Goal: Information Seeking & Learning: Learn about a topic

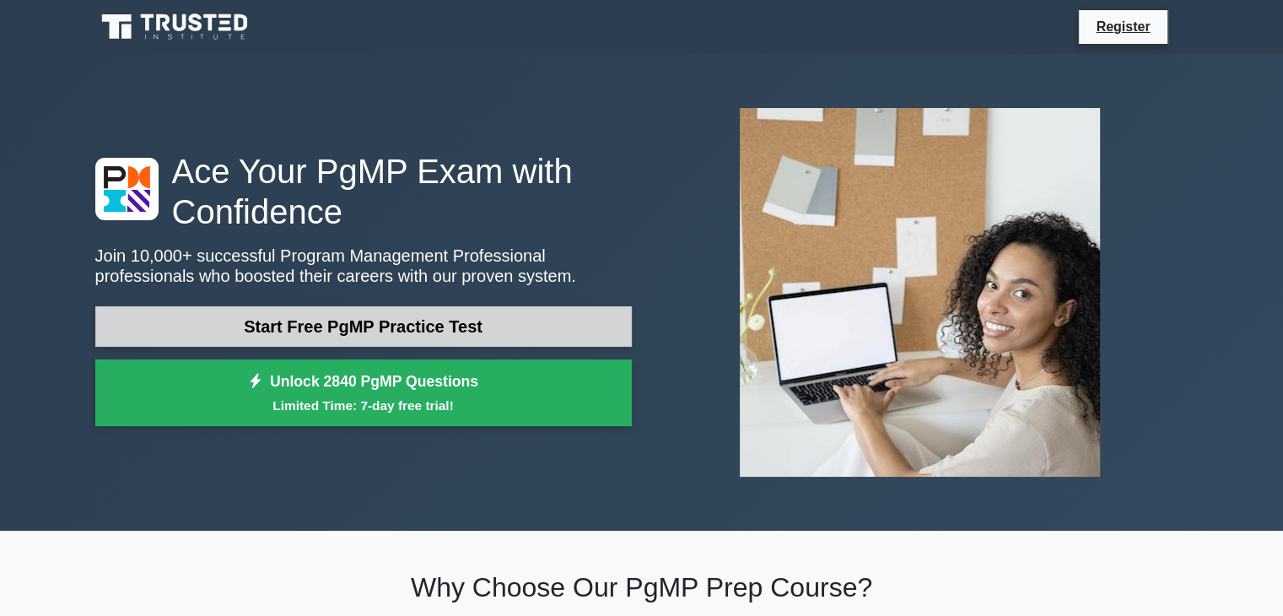
click at [408, 325] on link "Start Free PgMP Practice Test" at bounding box center [363, 326] width 537 height 41
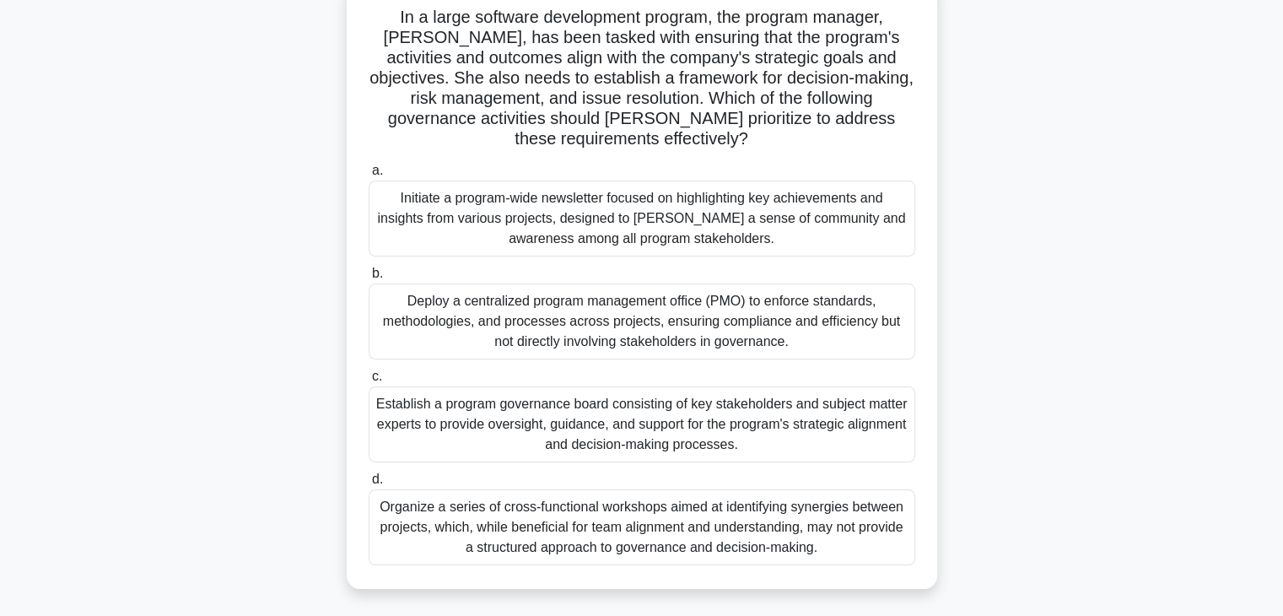
scroll to position [169, 0]
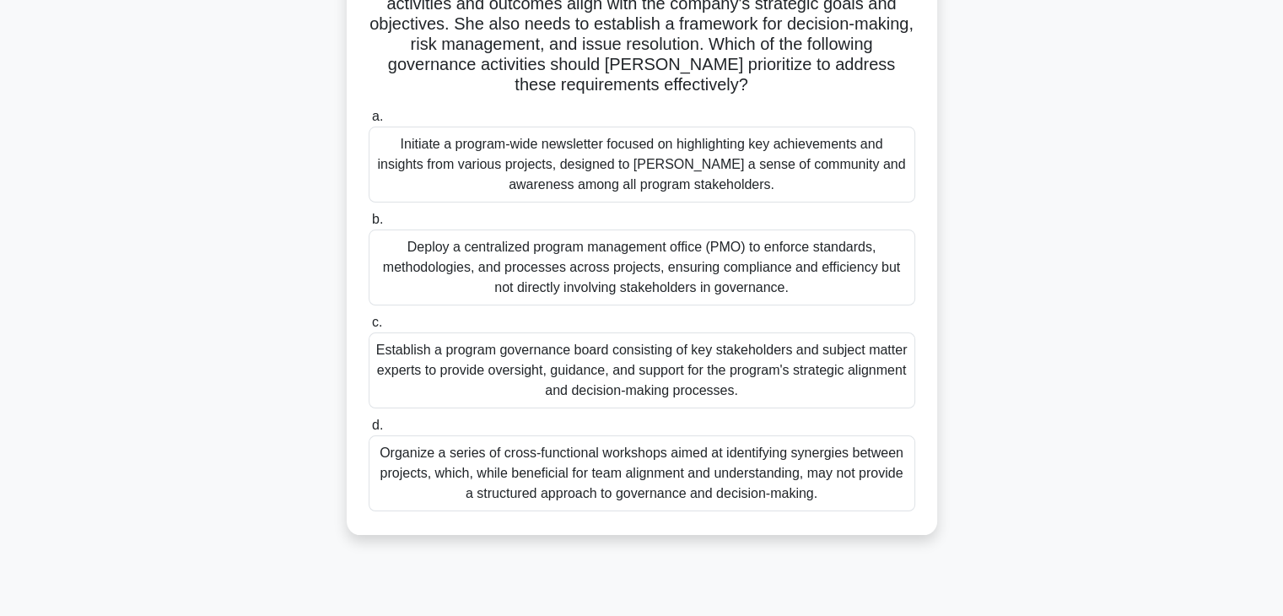
click at [633, 375] on div "Establish a program governance board consisting of key stakeholders and subject…" at bounding box center [642, 370] width 547 height 76
click at [369, 328] on input "c. Establish a program governance board consisting of key stakeholders and subj…" at bounding box center [369, 322] width 0 height 11
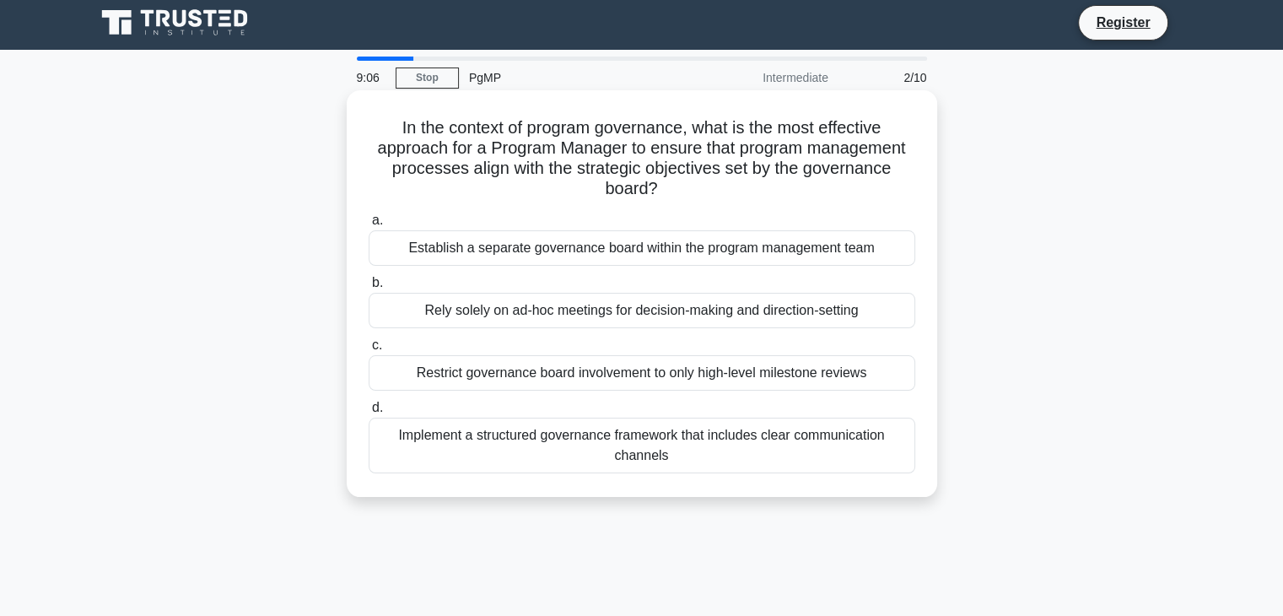
scroll to position [0, 0]
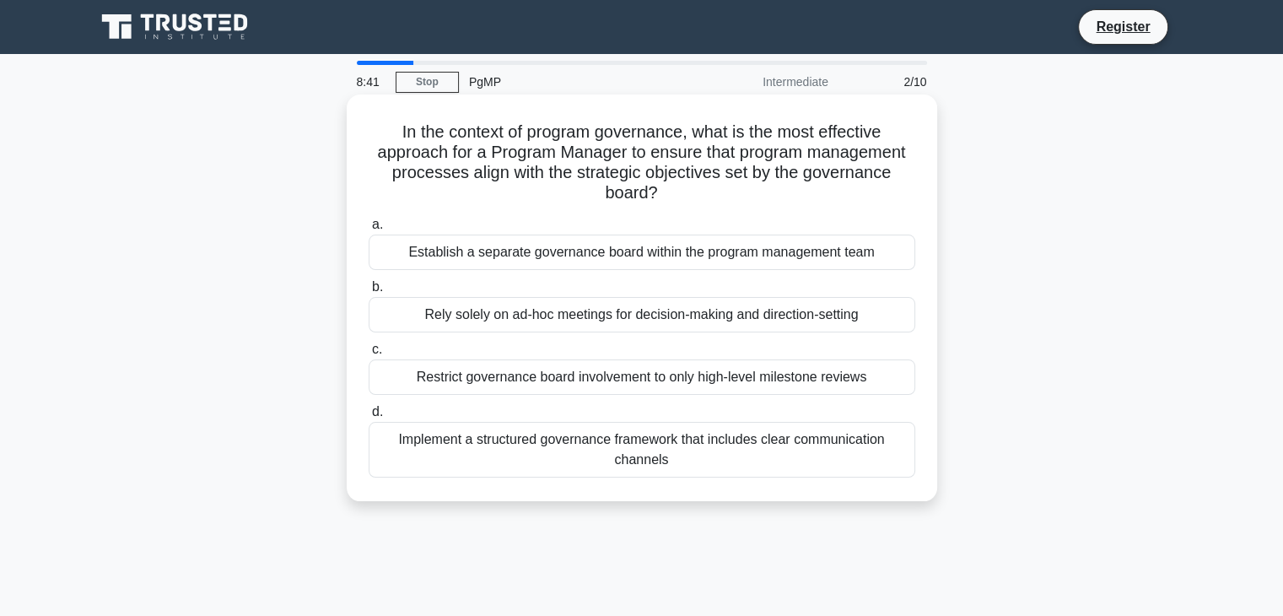
click at [692, 446] on div "Implement a structured governance framework that includes clear communication c…" at bounding box center [642, 450] width 547 height 56
click at [369, 418] on input "d. Implement a structured governance framework that includes clear communicatio…" at bounding box center [369, 412] width 0 height 11
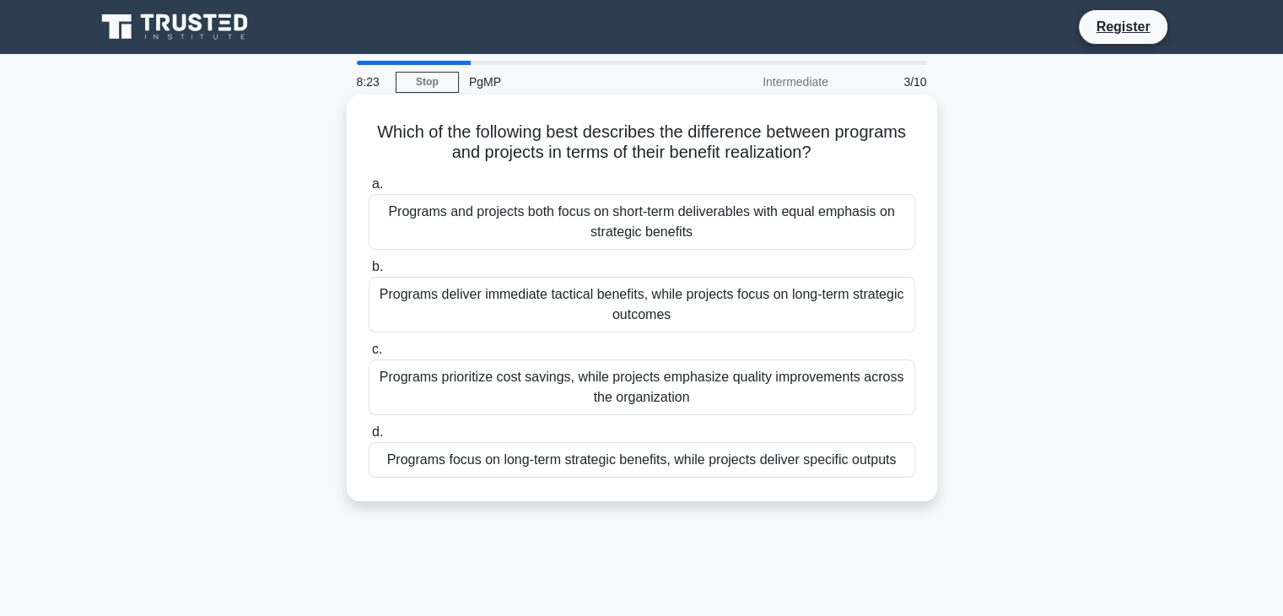
click at [702, 470] on div "Programs focus on long-term strategic benefits, while projects deliver specific…" at bounding box center [642, 459] width 547 height 35
click at [369, 438] on input "d. Programs focus on long-term strategic benefits, while projects deliver speci…" at bounding box center [369, 432] width 0 height 11
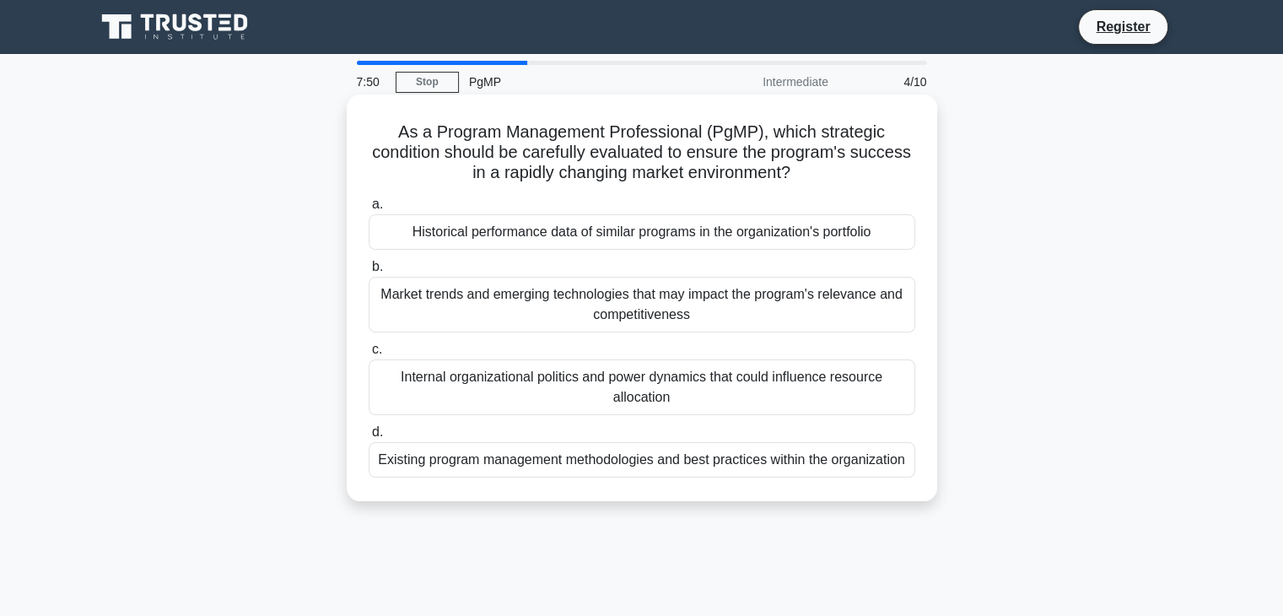
click at [601, 234] on div "Historical performance data of similar programs in the organization's portfolio" at bounding box center [642, 231] width 547 height 35
click at [369, 210] on input "a. Historical performance data of similar programs in the organization's portfo…" at bounding box center [369, 204] width 0 height 11
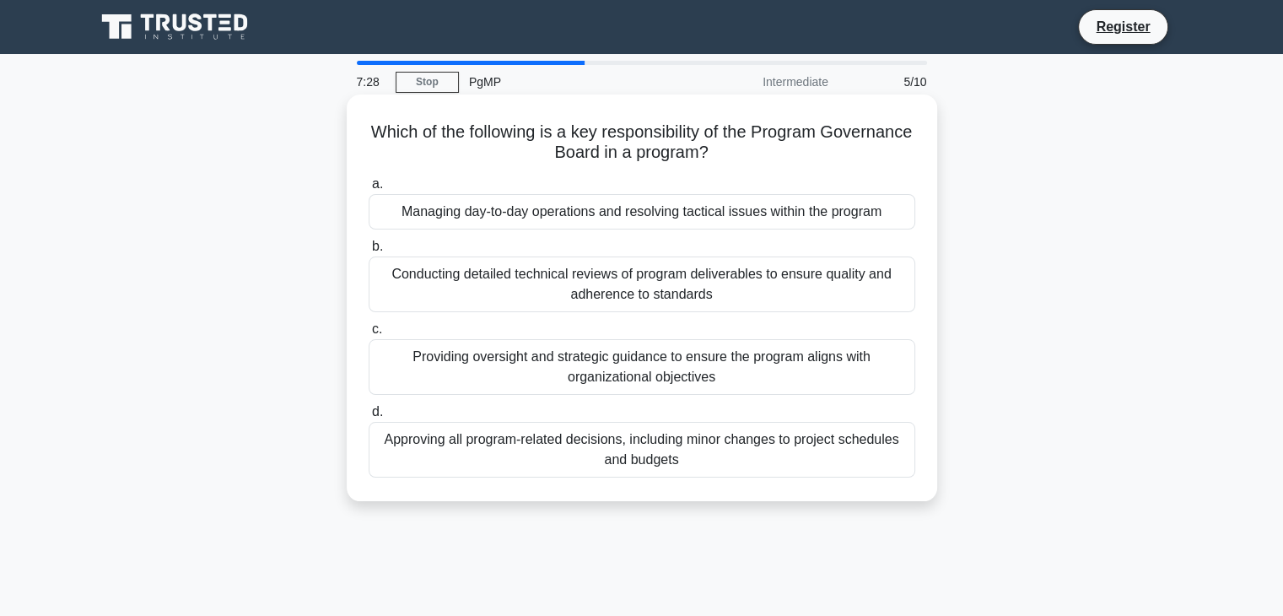
click at [667, 436] on div "Approving all program-related decisions, including minor changes to project sch…" at bounding box center [642, 450] width 547 height 56
click at [369, 418] on input "d. Approving all program-related decisions, including minor changes to project …" at bounding box center [369, 412] width 0 height 11
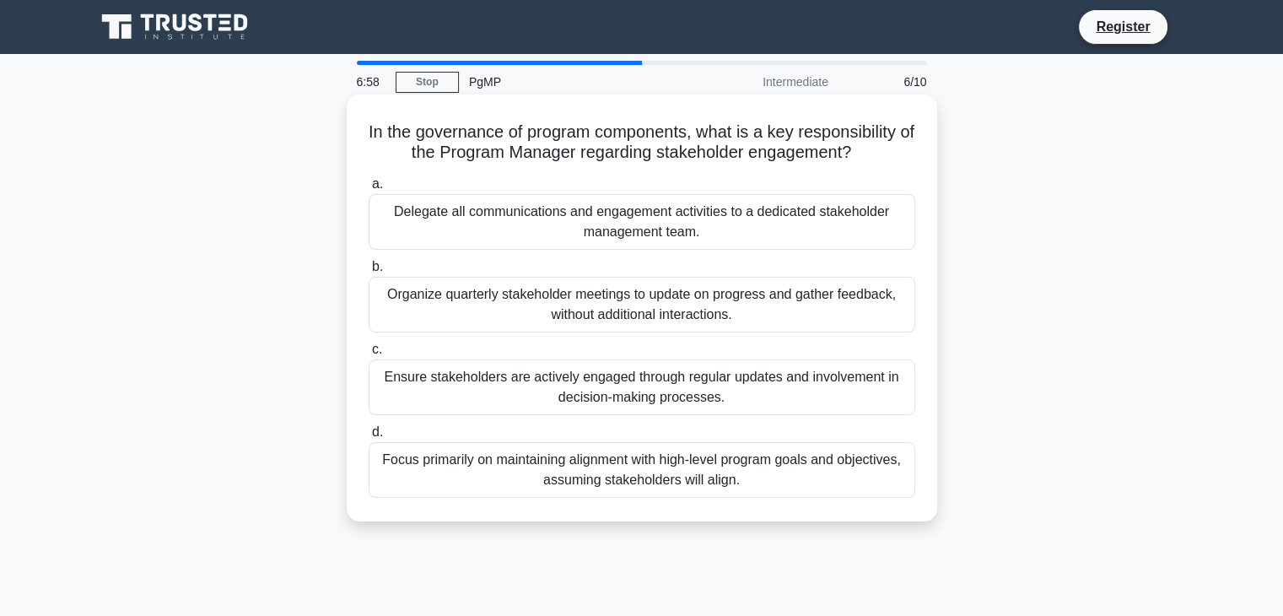
click at [640, 386] on div "Ensure stakeholders are actively engaged through regular updates and involvemen…" at bounding box center [642, 387] width 547 height 56
click at [369, 355] on input "c. Ensure stakeholders are actively engaged through regular updates and involve…" at bounding box center [369, 349] width 0 height 11
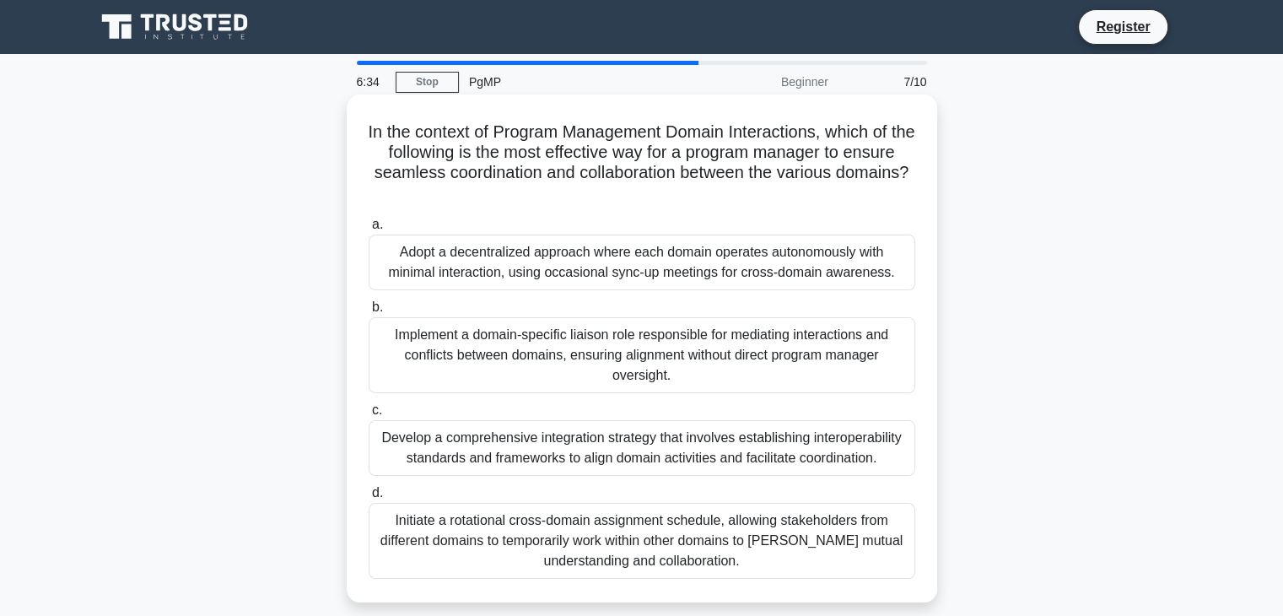
click at [651, 444] on div "Develop a comprehensive integration strategy that involves establishing interop…" at bounding box center [642, 448] width 547 height 56
click at [369, 416] on input "c. Develop a comprehensive integration strategy that involves establishing inte…" at bounding box center [369, 410] width 0 height 11
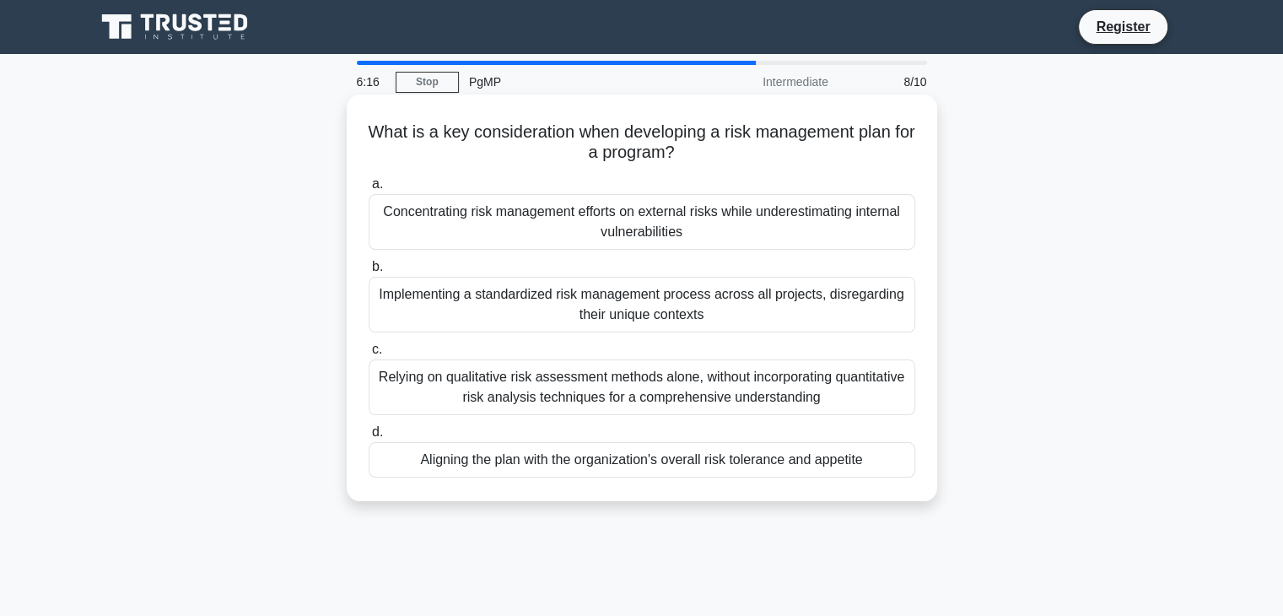
click at [649, 464] on div "Aligning the plan with the organization's overall risk tolerance and appetite" at bounding box center [642, 459] width 547 height 35
click at [369, 438] on input "d. Aligning the plan with the organization's overall risk tolerance and appetite" at bounding box center [369, 432] width 0 height 11
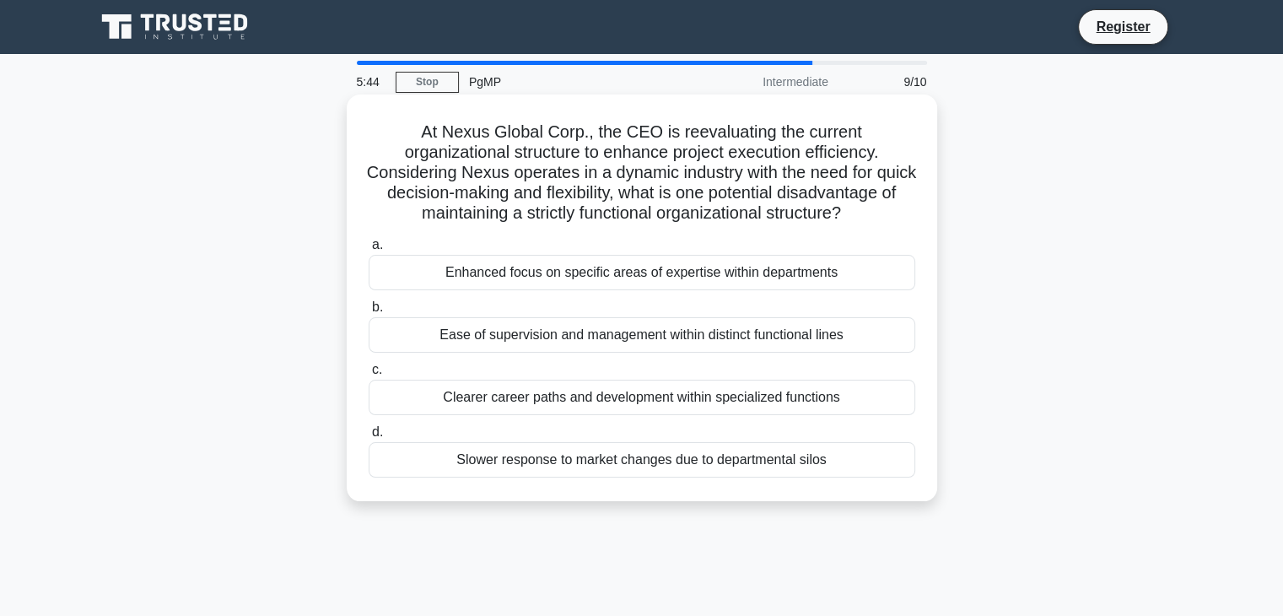
click at [748, 478] on div "Slower response to market changes due to departmental silos" at bounding box center [642, 459] width 547 height 35
click at [369, 438] on input "d. Slower response to market changes due to departmental silos" at bounding box center [369, 432] width 0 height 11
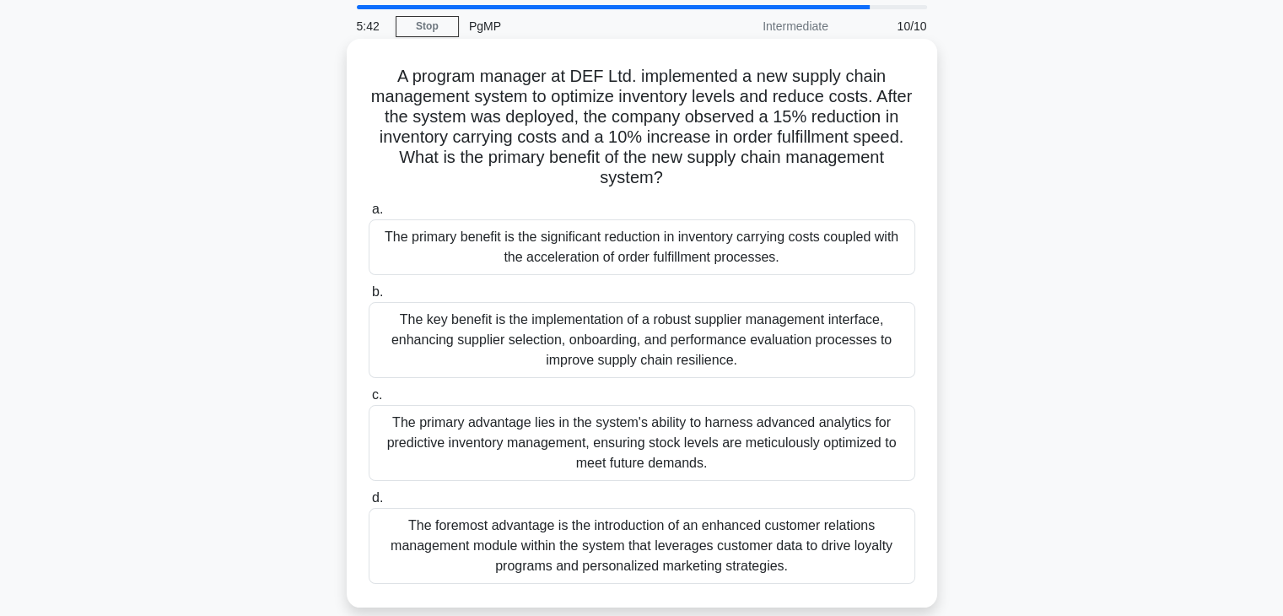
scroll to position [84, 0]
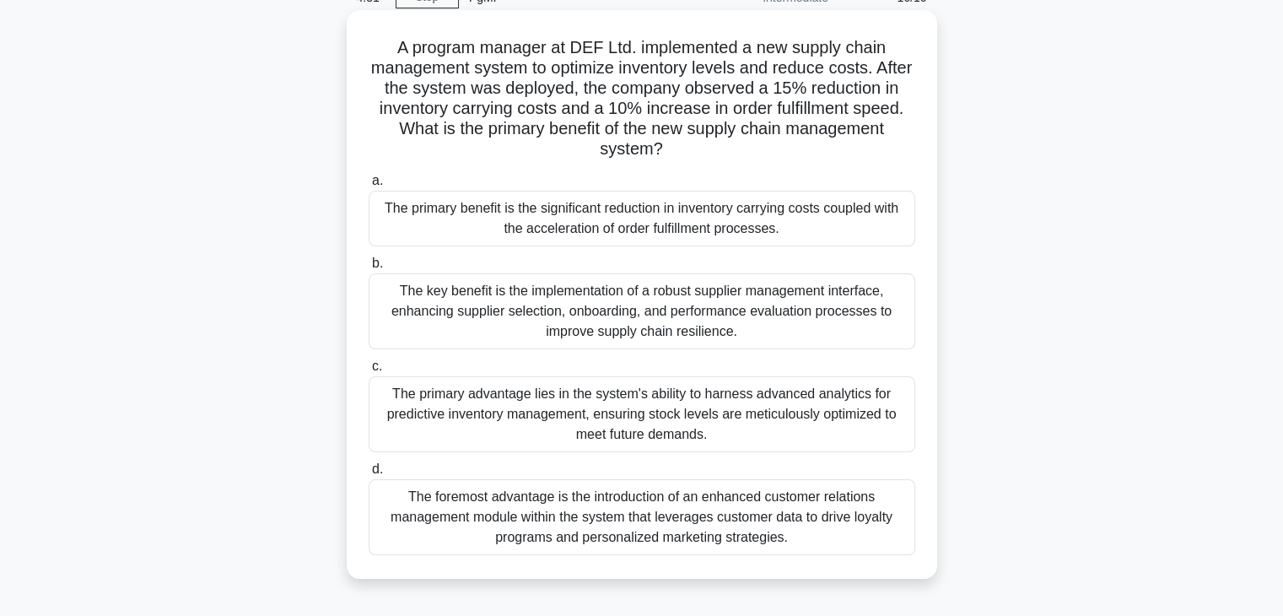
click at [607, 429] on div "The primary advantage lies in the system's ability to harness advanced analytic…" at bounding box center [642, 414] width 547 height 76
click at [369, 372] on input "c. The primary advantage lies in the system's ability to harness advanced analy…" at bounding box center [369, 366] width 0 height 11
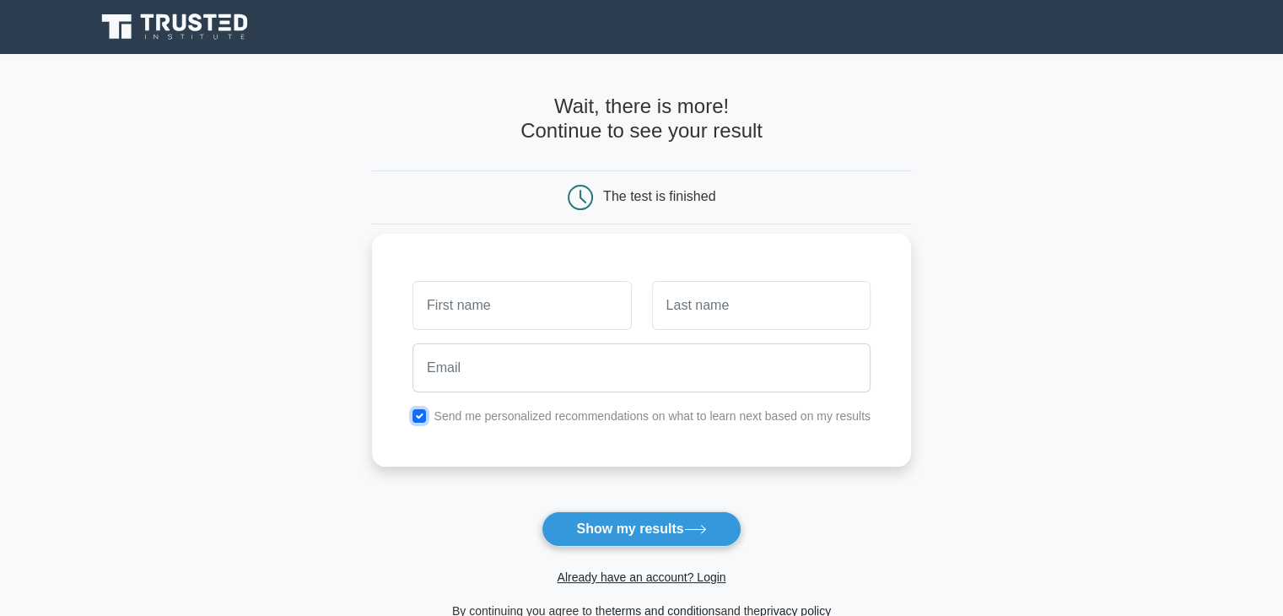
click at [417, 416] on input "checkbox" at bounding box center [420, 416] width 14 height 14
checkbox input "false"
click at [618, 525] on button "Show my results" at bounding box center [641, 528] width 199 height 35
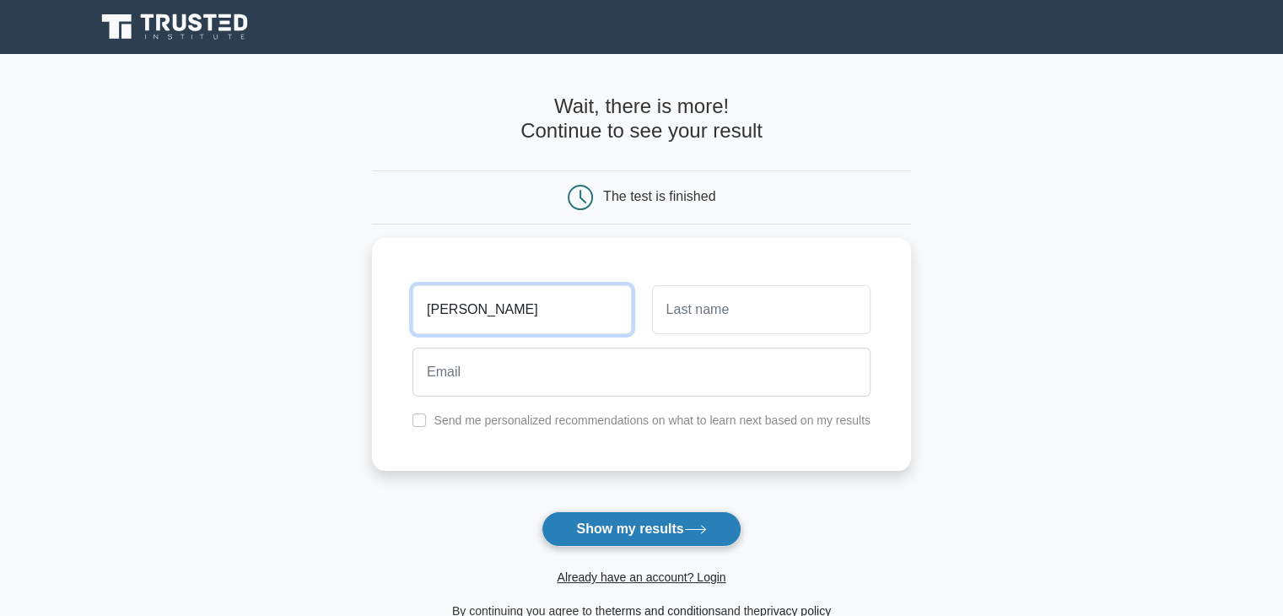
type input "Raj"
click at [640, 517] on button "Show my results" at bounding box center [641, 528] width 199 height 35
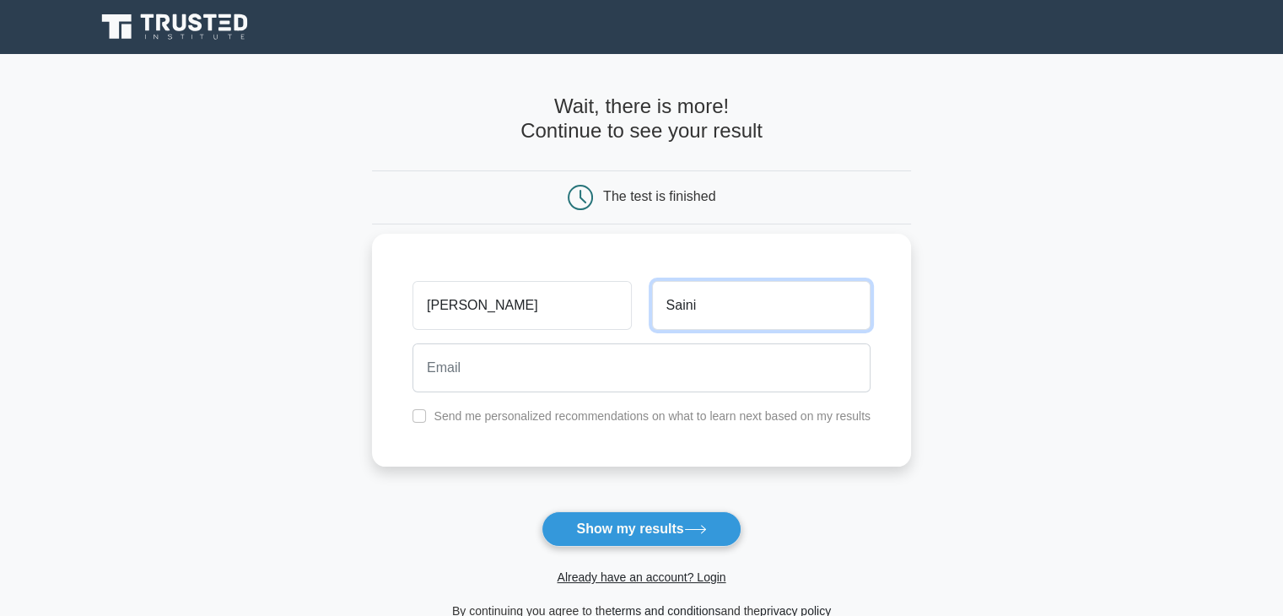
type input "Saini"
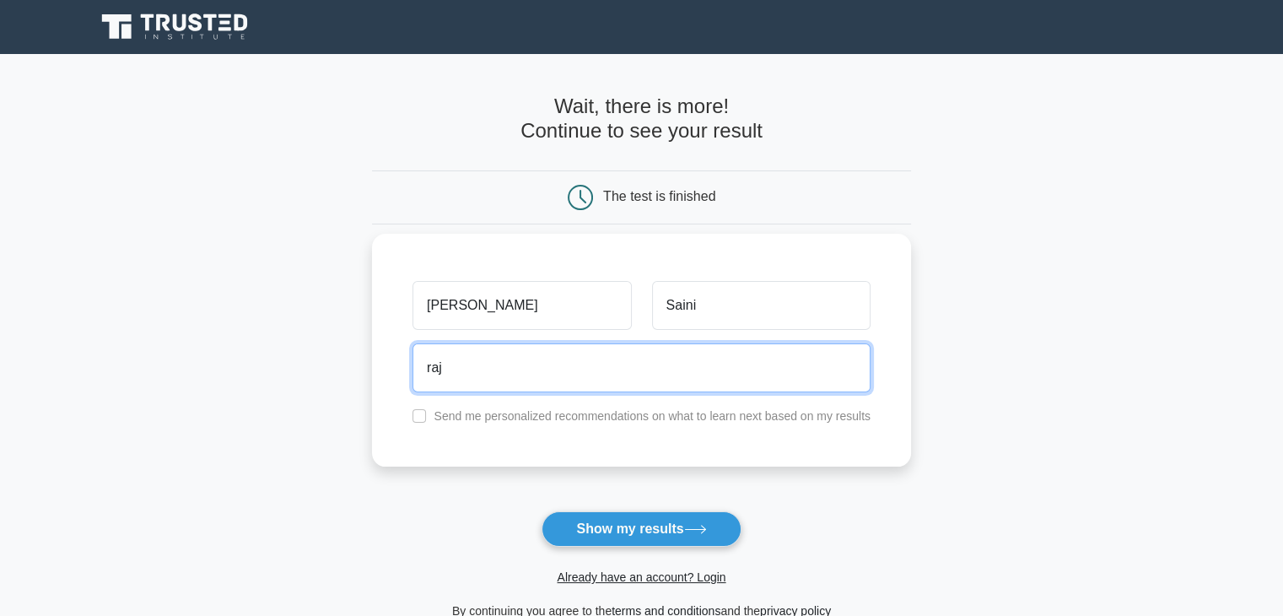
type input "raj.saini0978@gmail.com"
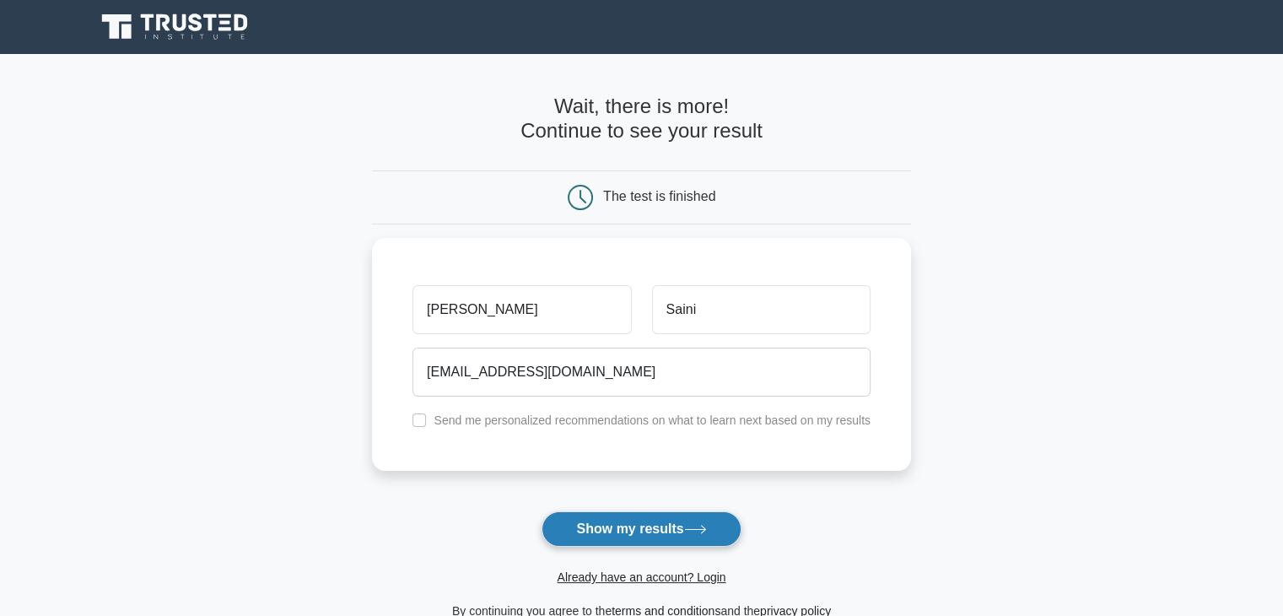
click at [624, 531] on button "Show my results" at bounding box center [641, 528] width 199 height 35
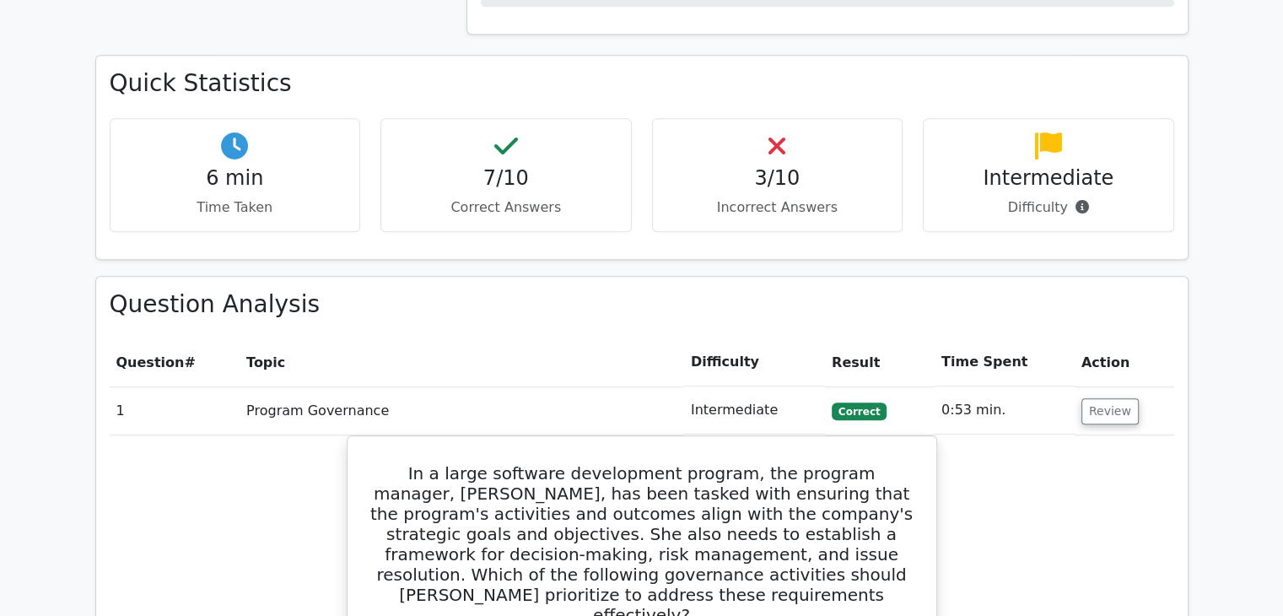
scroll to position [1097, 0]
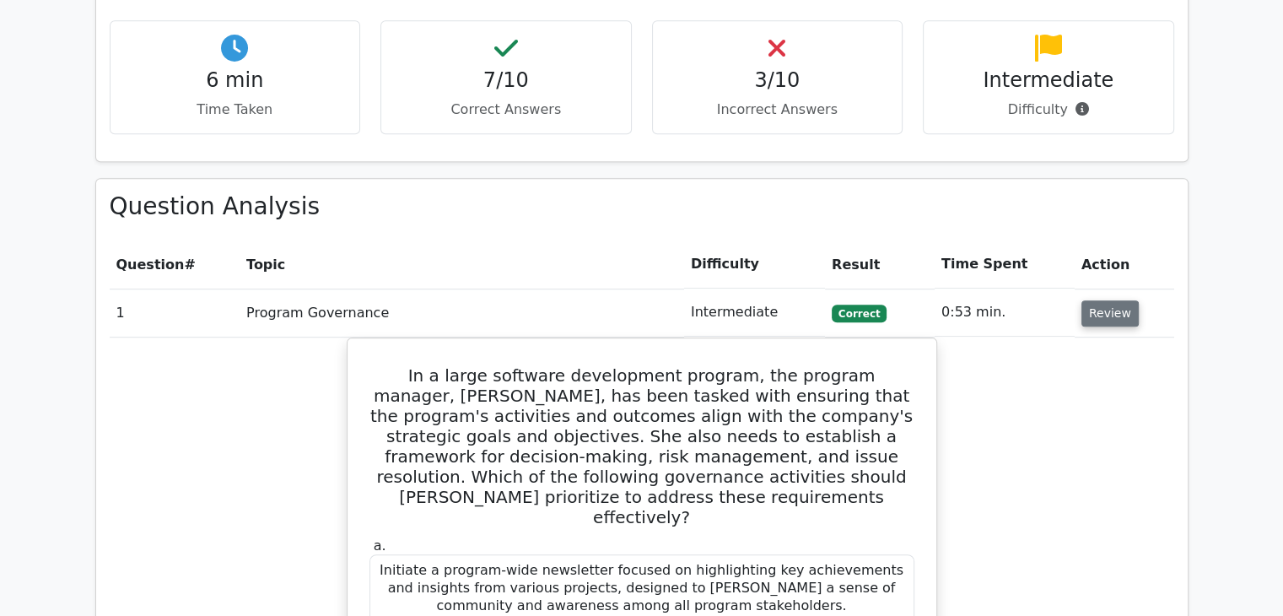
click at [1106, 300] on button "Review" at bounding box center [1110, 313] width 57 height 26
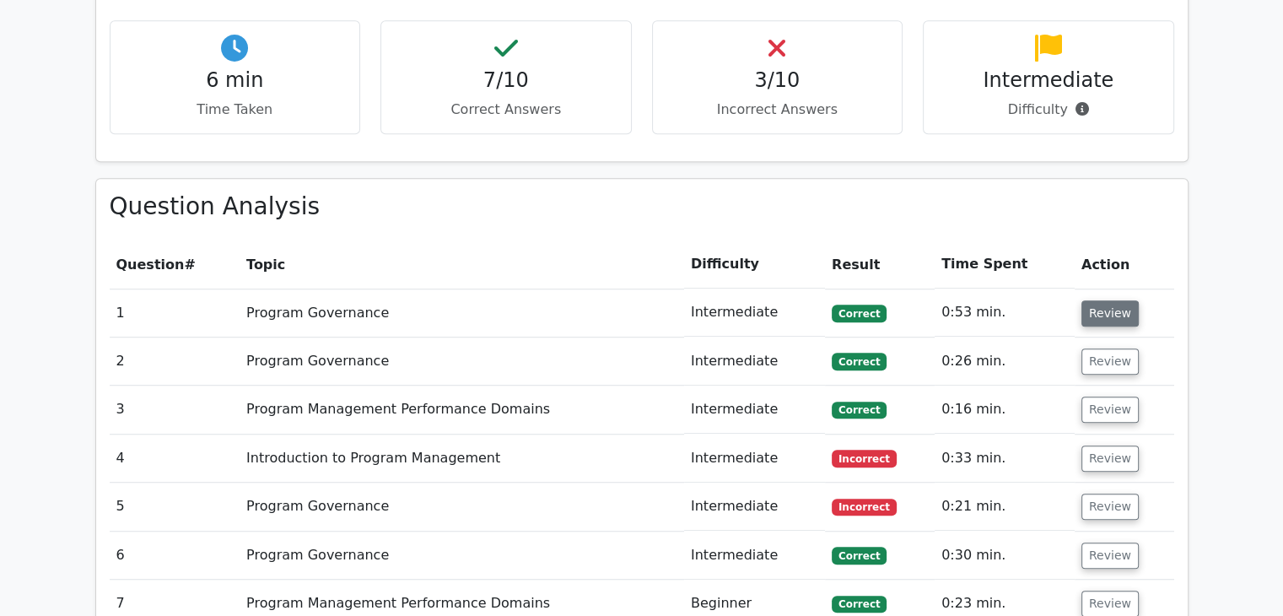
click at [1110, 300] on button "Review" at bounding box center [1110, 313] width 57 height 26
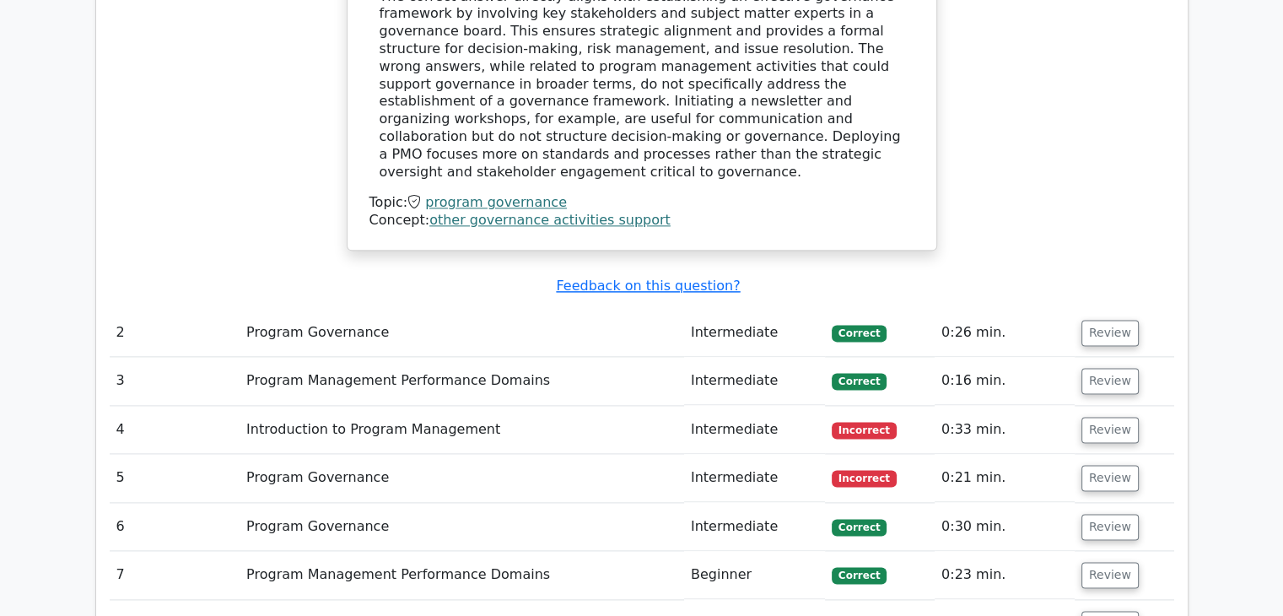
scroll to position [2110, 0]
click at [1106, 319] on button "Review" at bounding box center [1110, 332] width 57 height 26
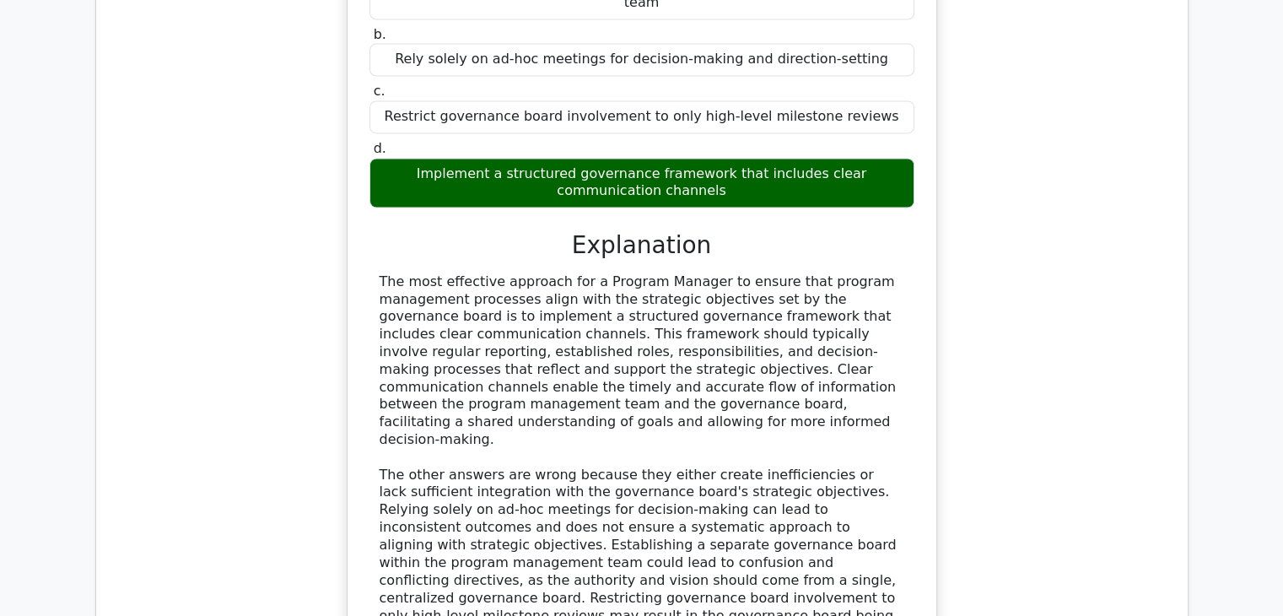
scroll to position [2869, 0]
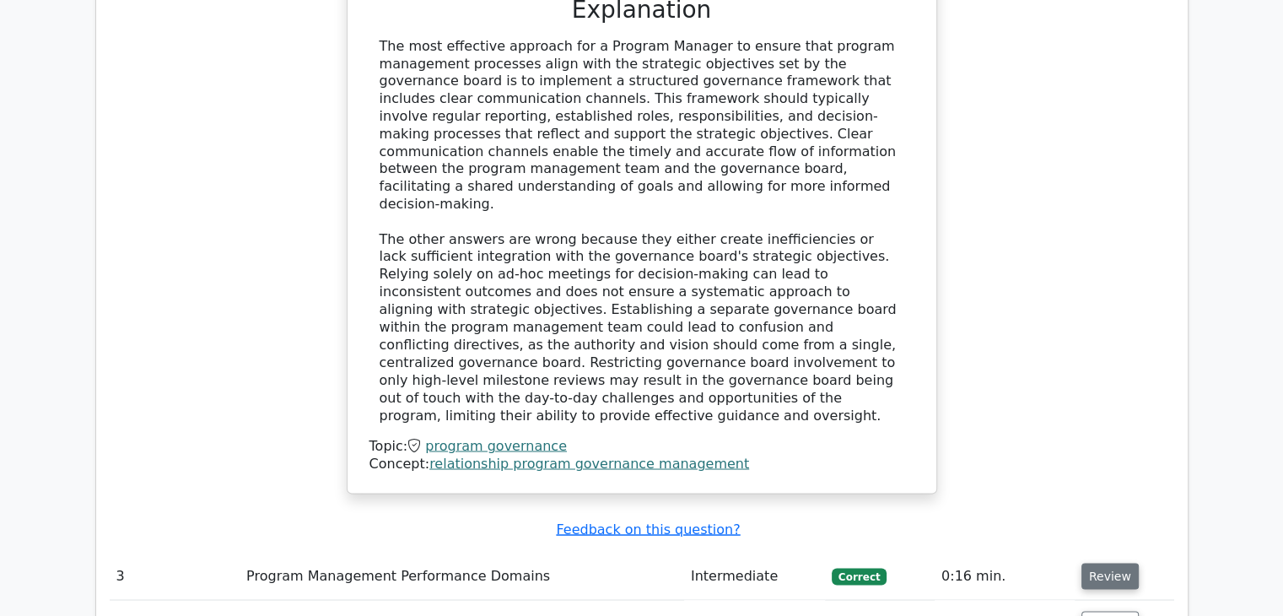
click at [1110, 563] on button "Review" at bounding box center [1110, 576] width 57 height 26
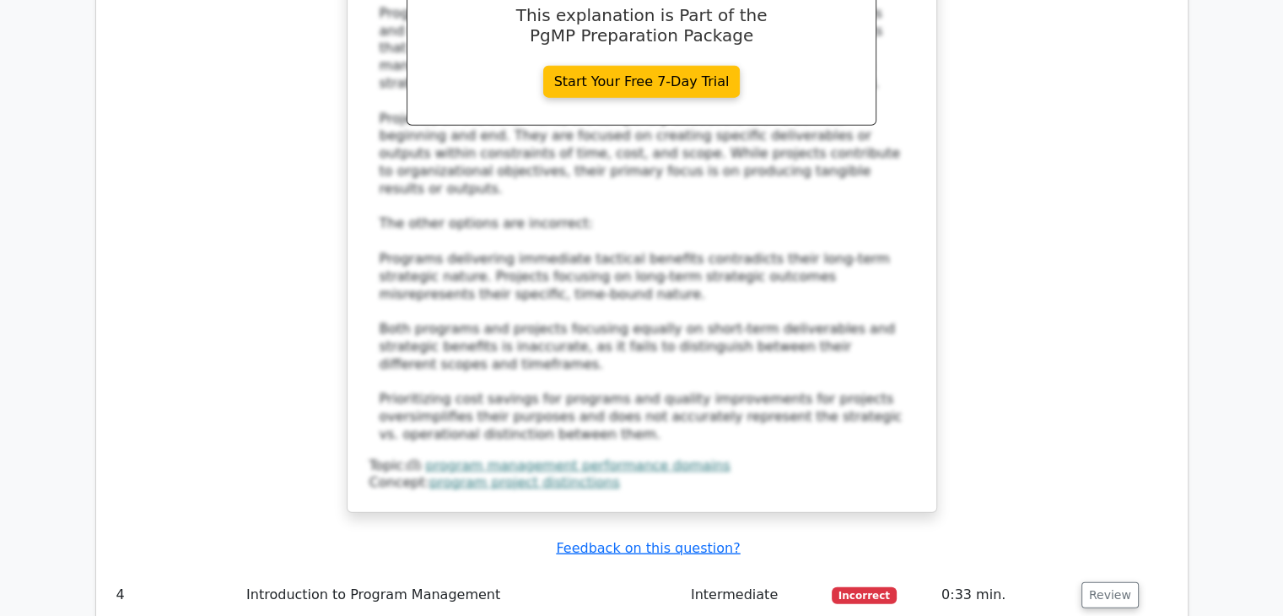
scroll to position [4135, 0]
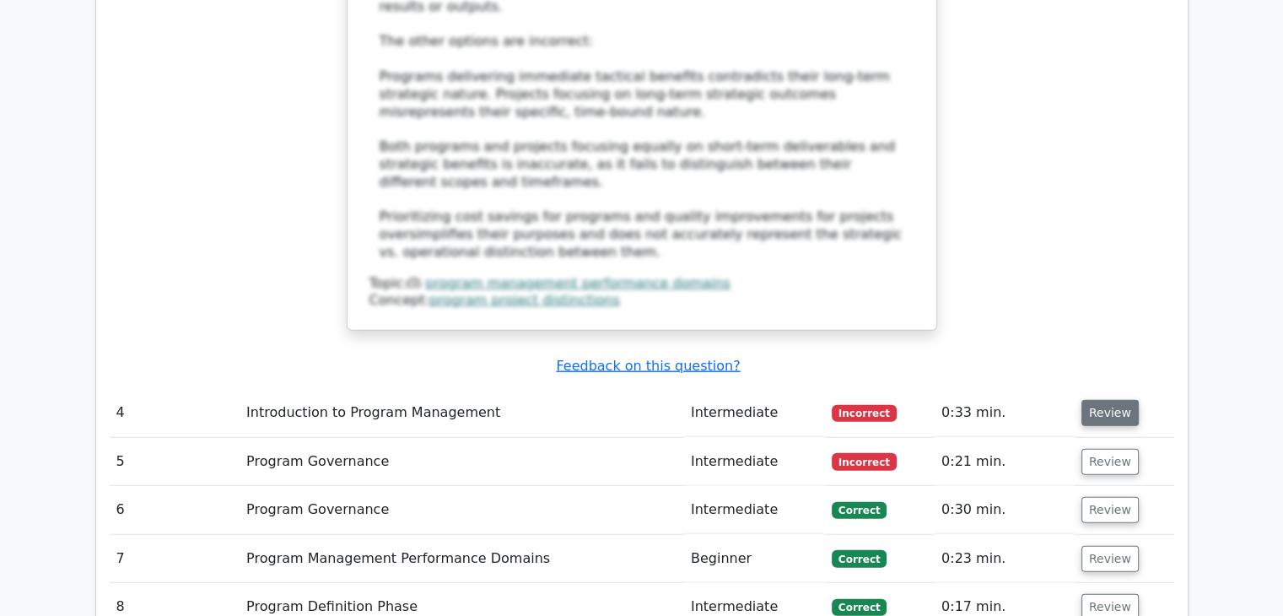
click at [1105, 400] on button "Review" at bounding box center [1110, 413] width 57 height 26
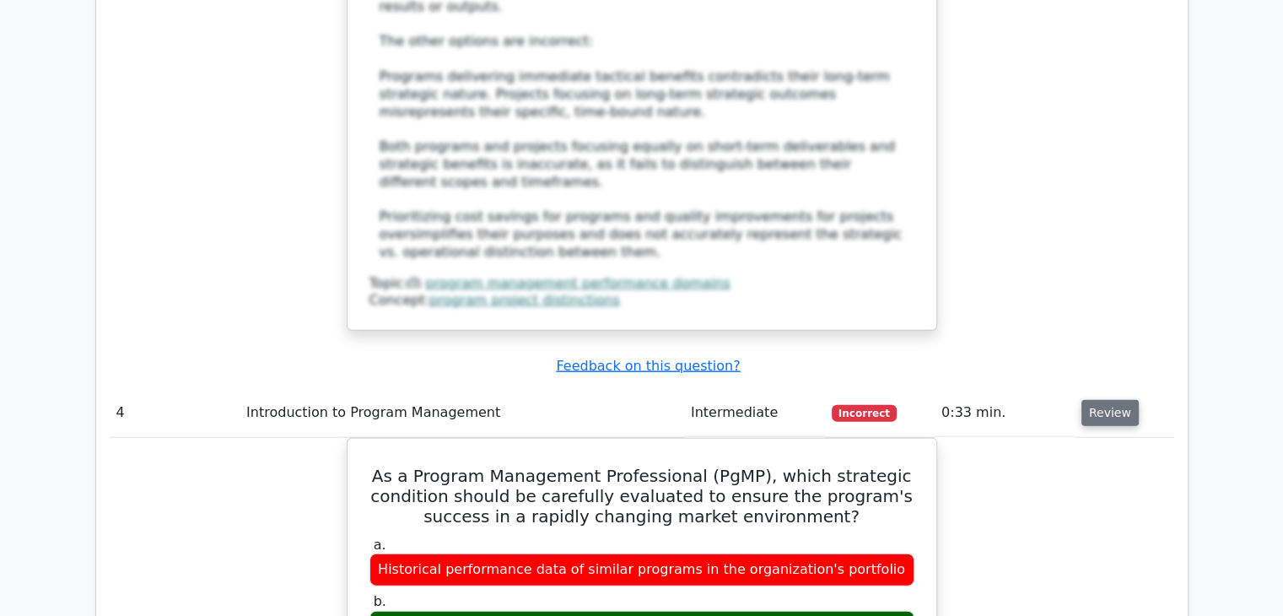
click at [1090, 400] on button "Review" at bounding box center [1110, 413] width 57 height 26
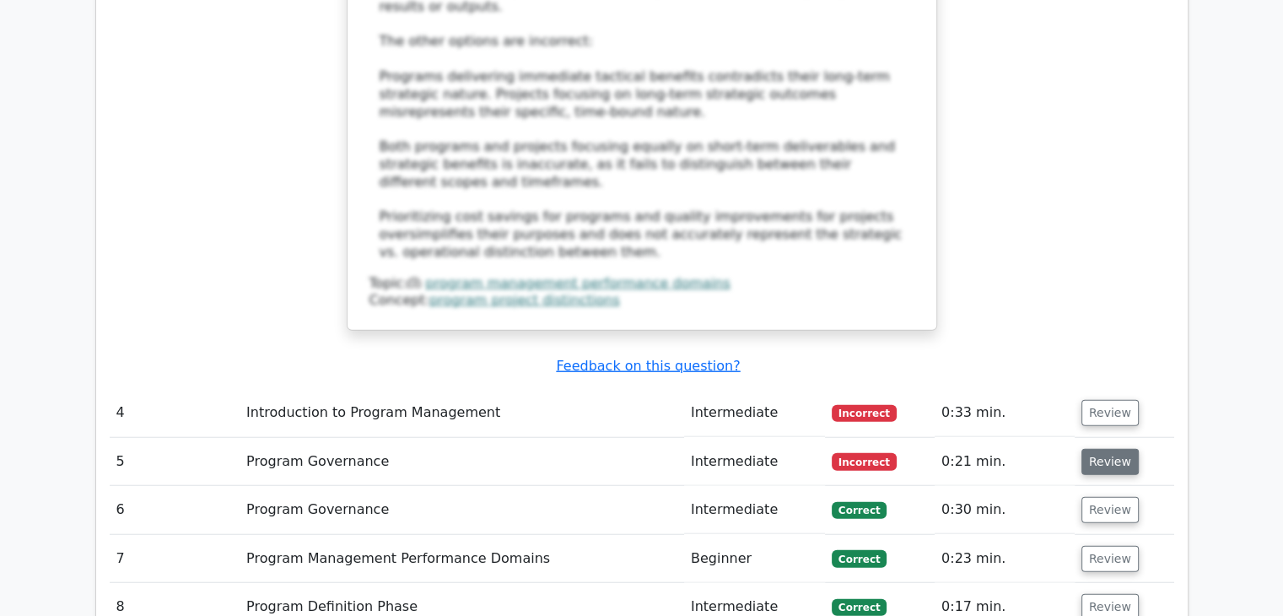
click at [1098, 449] on button "Review" at bounding box center [1110, 462] width 57 height 26
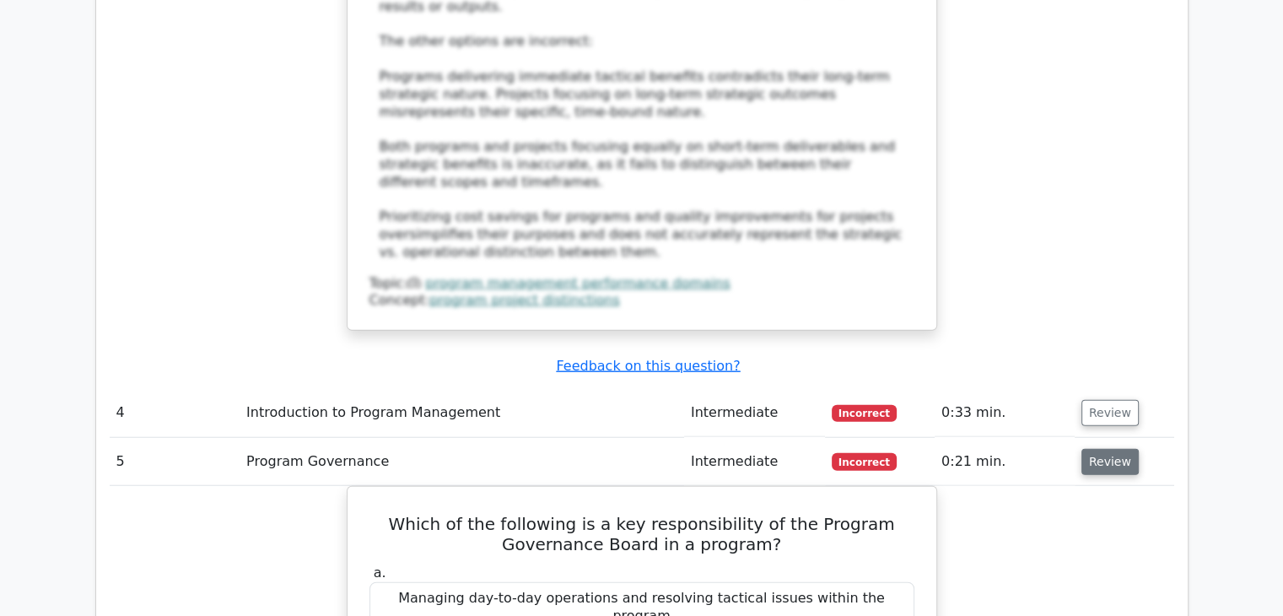
click at [1102, 449] on button "Review" at bounding box center [1110, 462] width 57 height 26
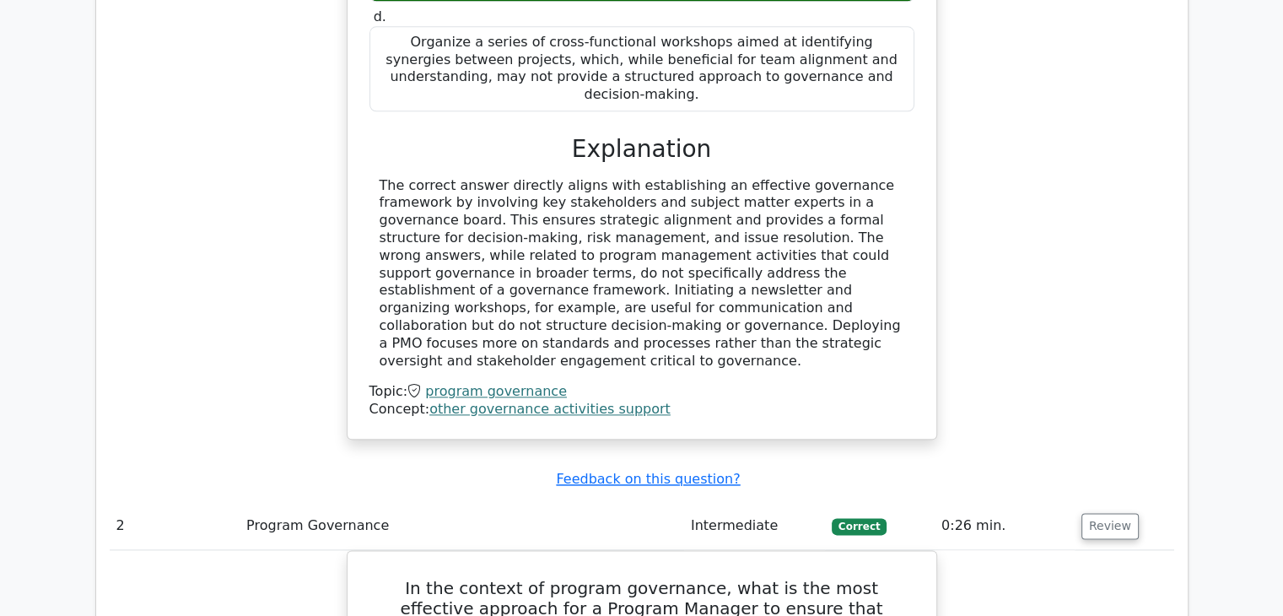
scroll to position [1772, 0]
